Goal: Transaction & Acquisition: Purchase product/service

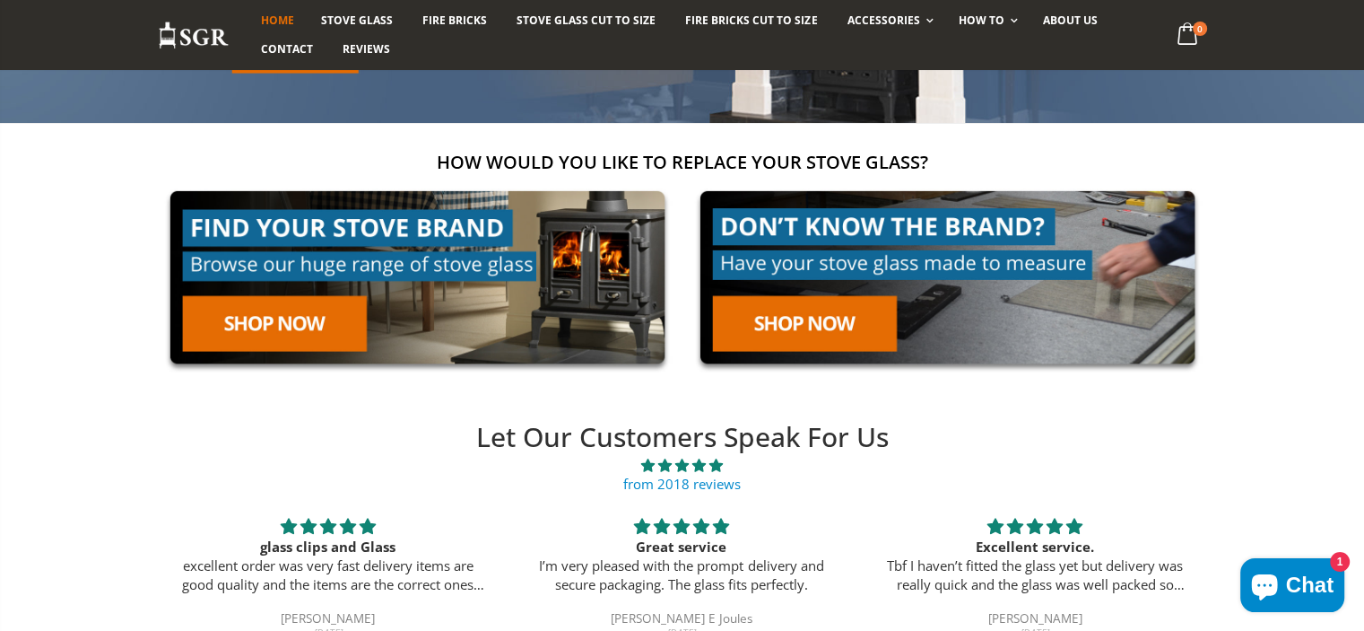
scroll to position [275, 0]
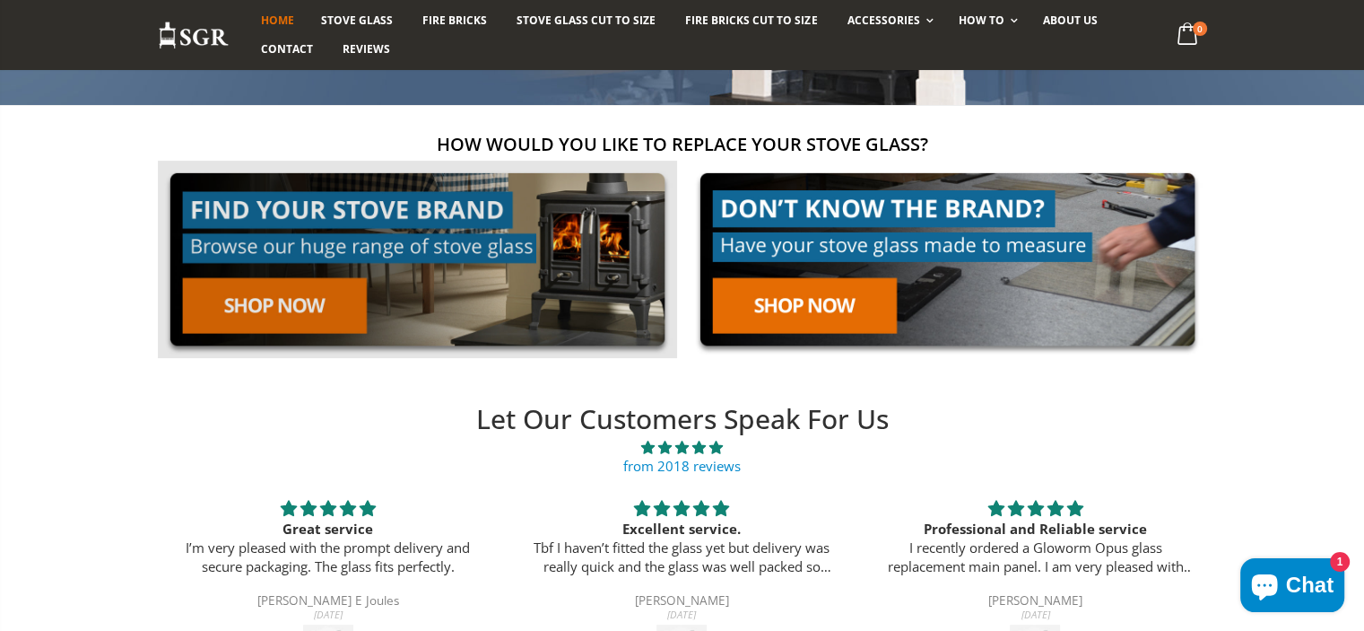
click at [298, 294] on link at bounding box center [417, 260] width 519 height 198
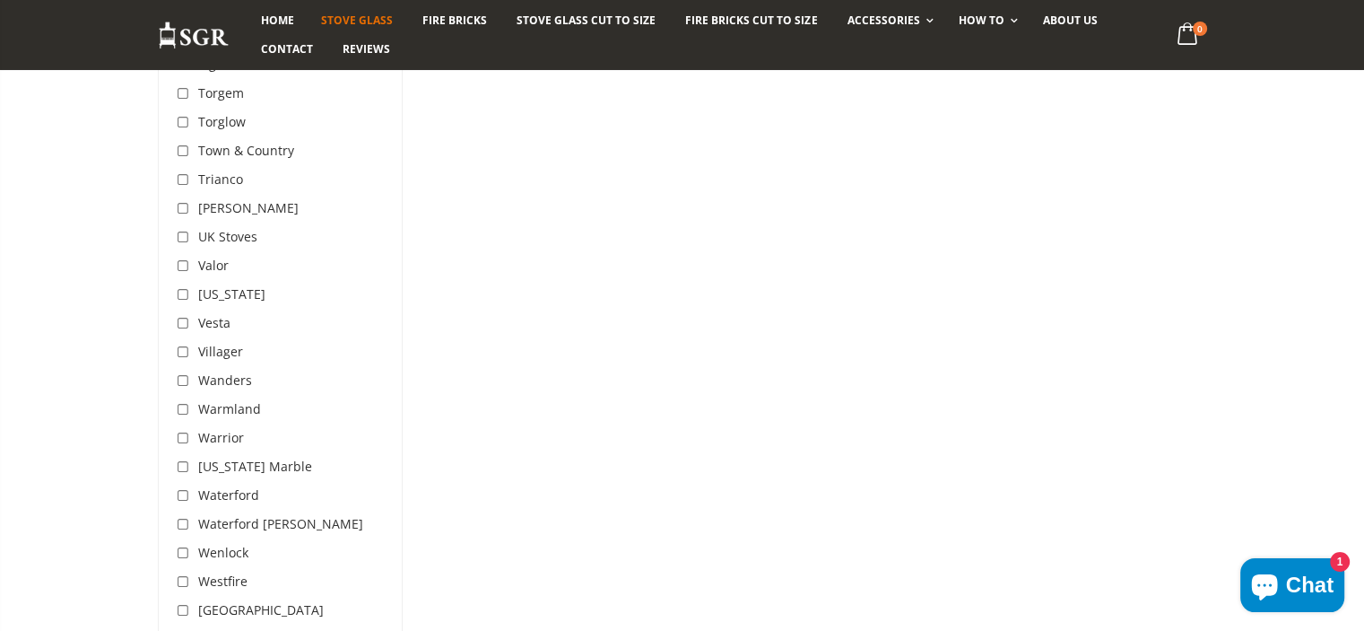
scroll to position [5583, 0]
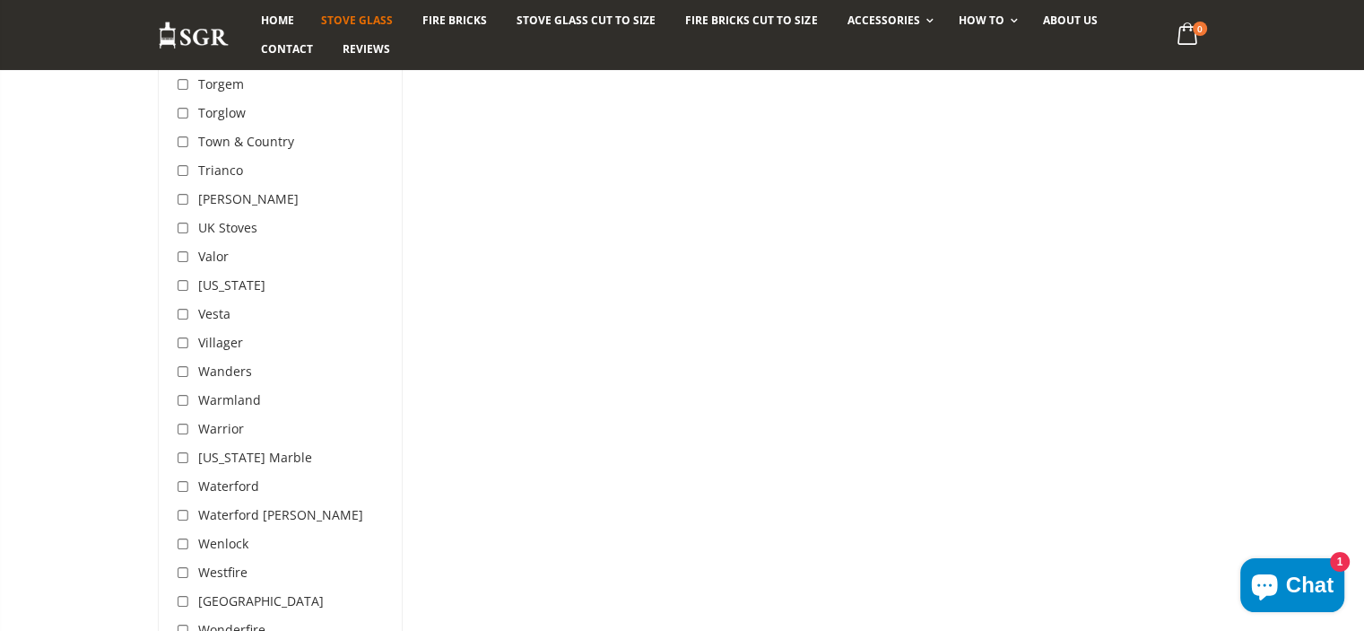
click at [182, 335] on input "checkbox" at bounding box center [186, 344] width 18 height 18
checkbox input "true"
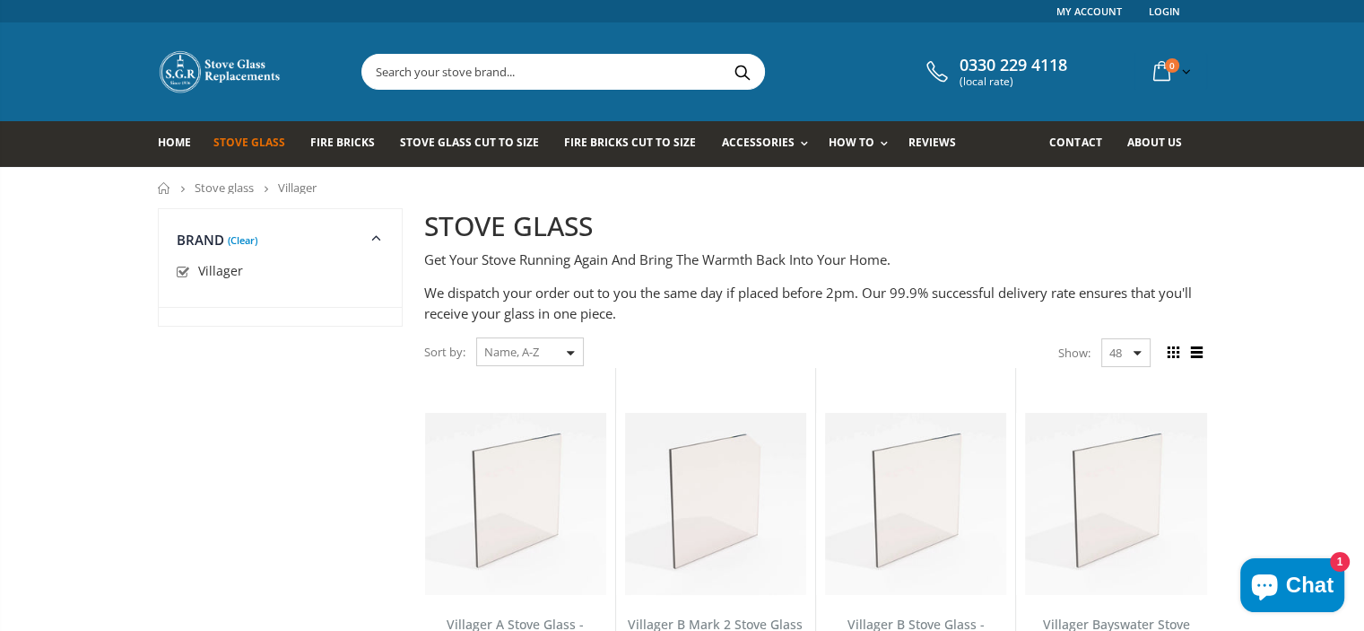
scroll to position [5583, 0]
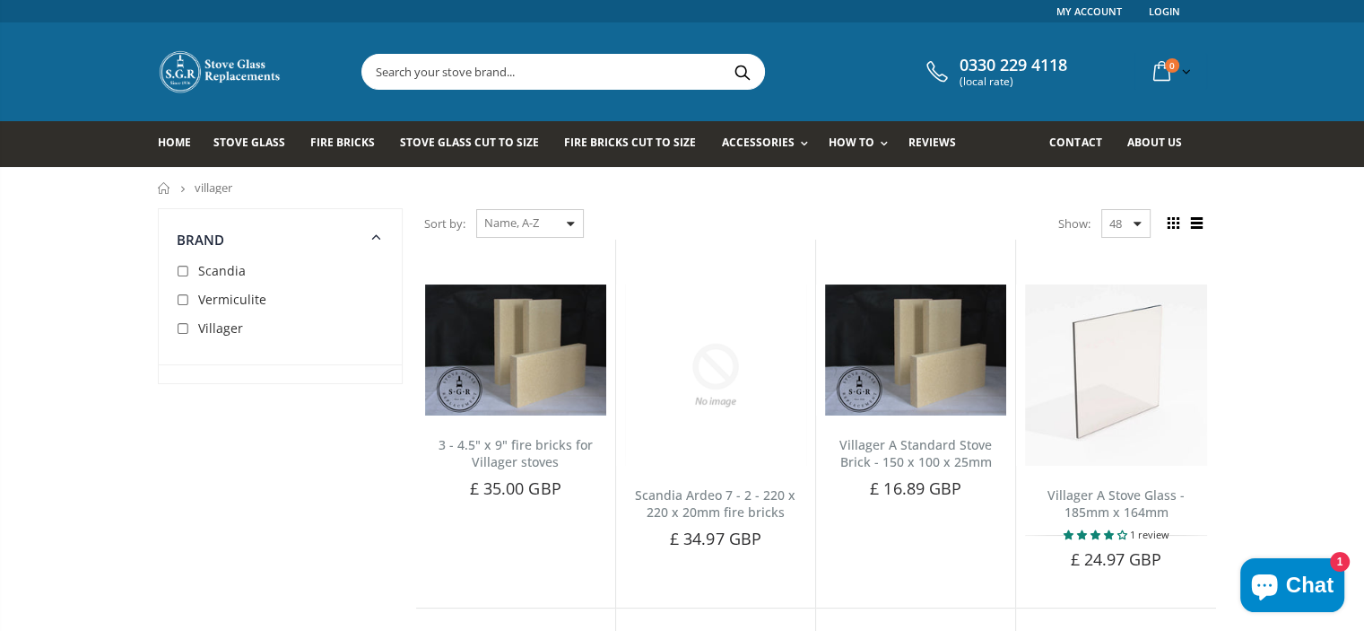
click at [186, 327] on input "checkbox" at bounding box center [186, 329] width 18 height 18
checkbox input "true"
